Goal: Go to known website: Access a specific website the user already knows

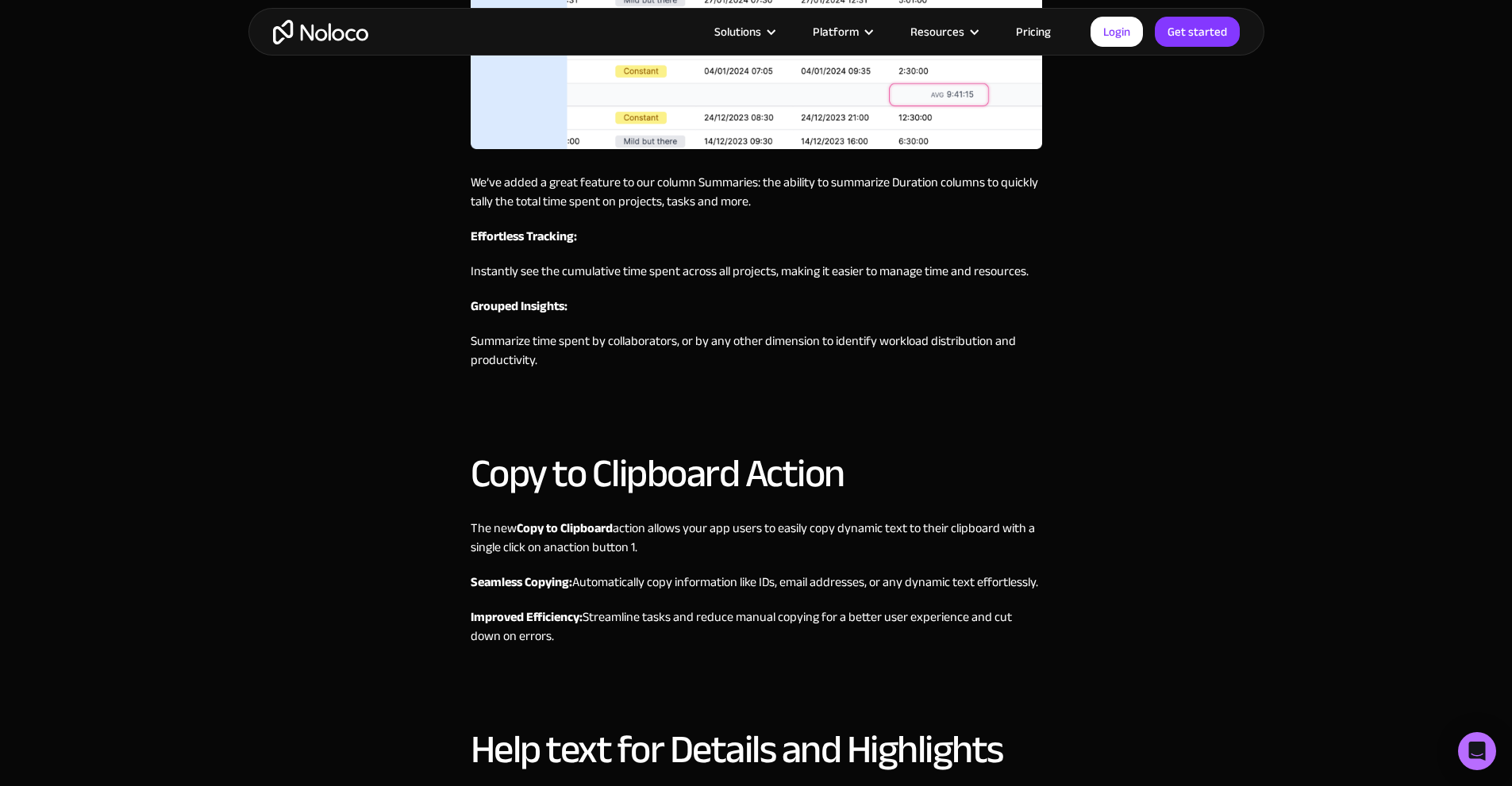
scroll to position [1666, 0]
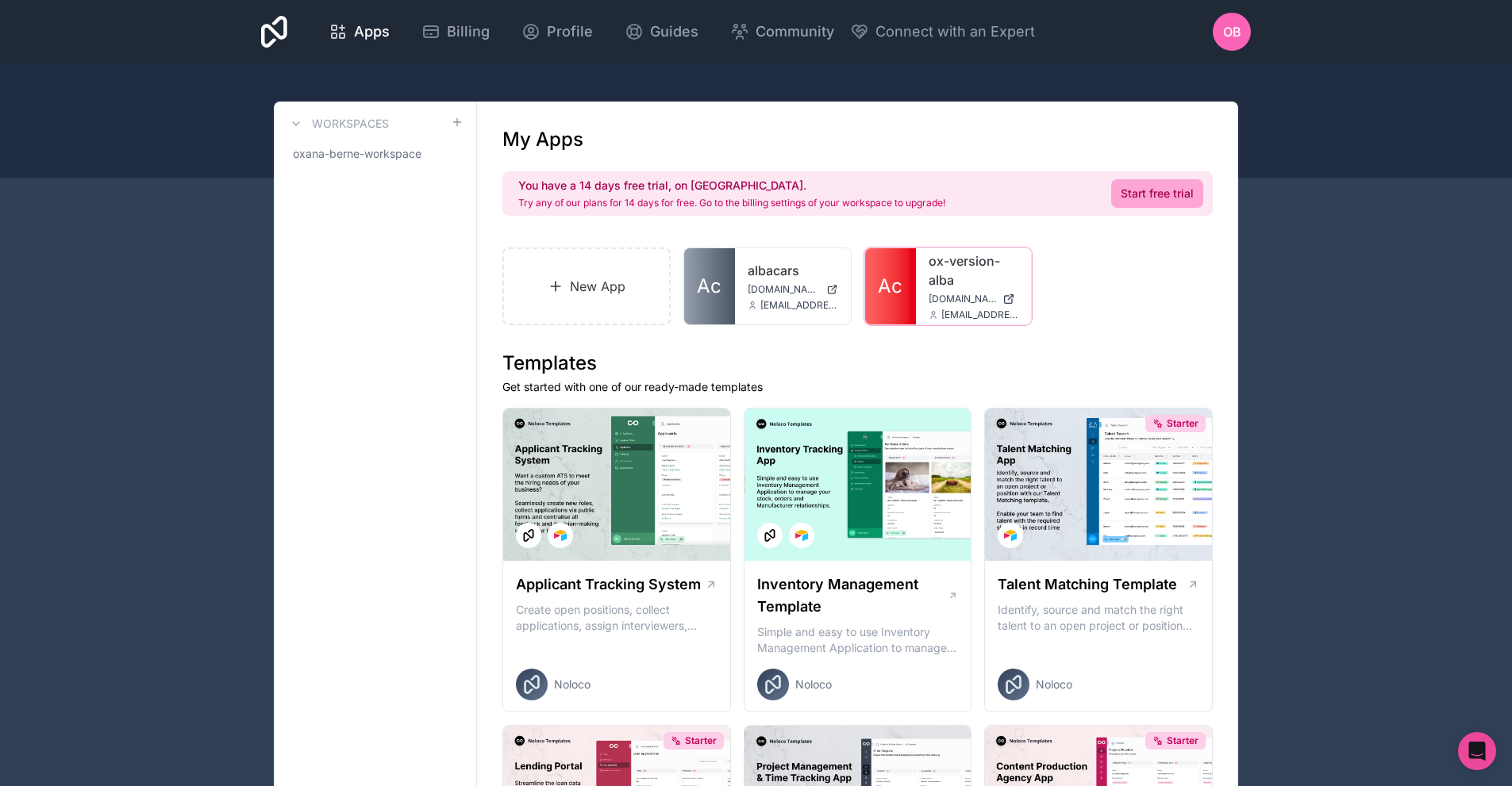
click at [940, 301] on span "[DOMAIN_NAME]" at bounding box center [962, 299] width 68 height 13
